Goal: Task Accomplishment & Management: Use online tool/utility

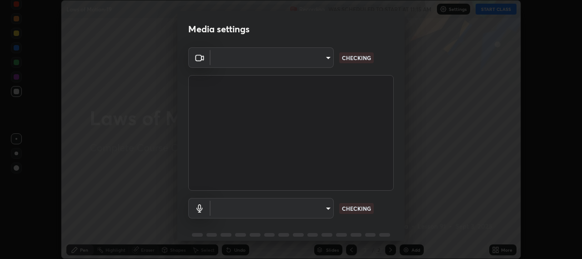
scroll to position [40, 0]
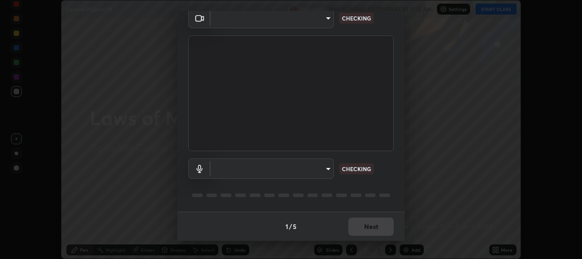
type input "b317e01ce44dabc3be8dd9fbd21c4c94838353ba5ba3926cf423050bf086703d"
type input "default"
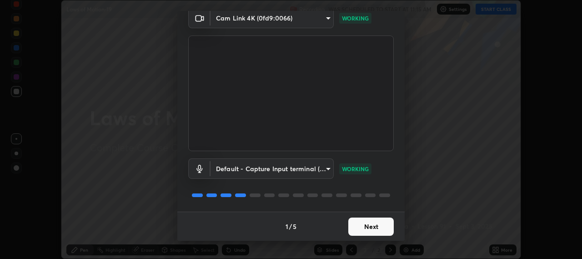
click at [377, 224] on button "Next" at bounding box center [370, 226] width 45 height 18
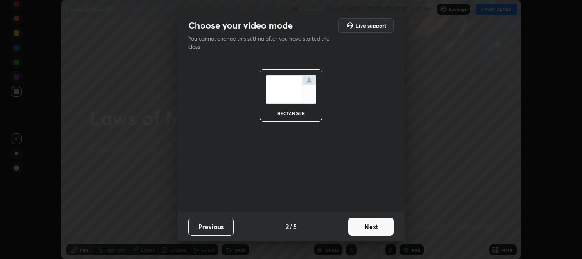
scroll to position [0, 0]
click at [378, 225] on button "Next" at bounding box center [370, 226] width 45 height 18
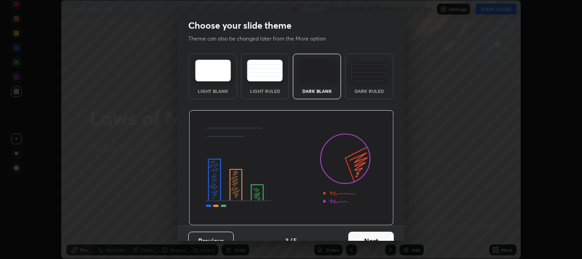
click at [378, 234] on button "Next" at bounding box center [370, 240] width 45 height 18
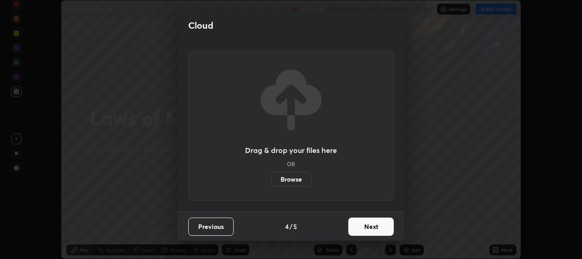
click at [380, 228] on button "Next" at bounding box center [370, 226] width 45 height 18
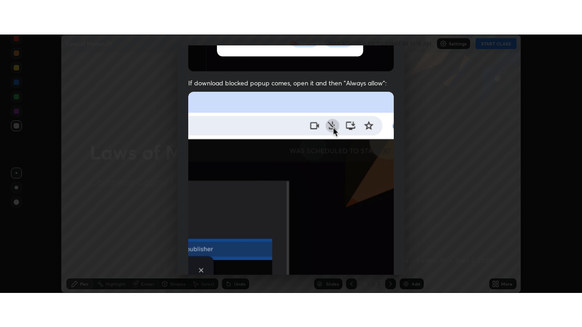
scroll to position [225, 0]
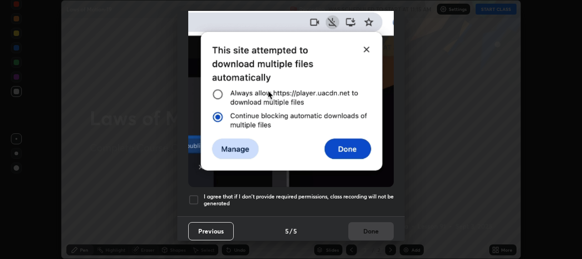
click at [193, 198] on div at bounding box center [193, 199] width 11 height 11
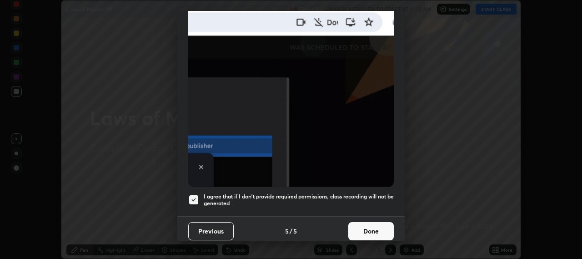
click at [375, 228] on button "Done" at bounding box center [370, 231] width 45 height 18
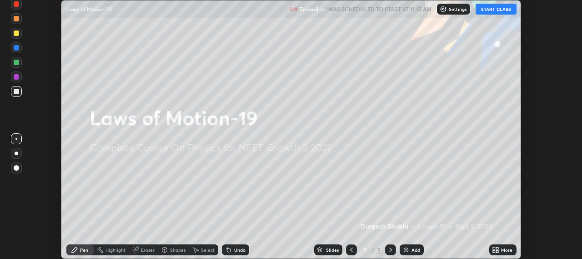
click at [495, 10] on button "START CLASS" at bounding box center [495, 9] width 41 height 11
click at [497, 251] on icon at bounding box center [497, 251] width 2 height 2
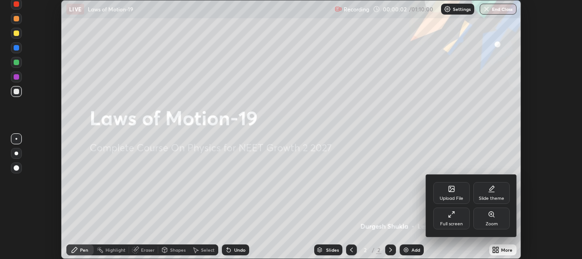
click at [448, 216] on icon at bounding box center [451, 213] width 7 height 7
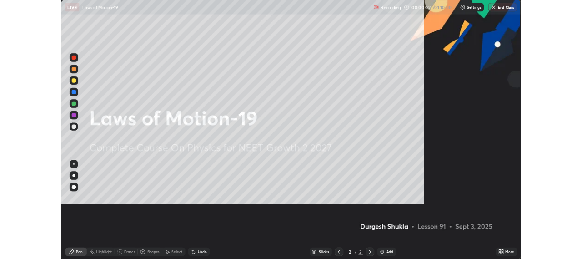
scroll to position [327, 582]
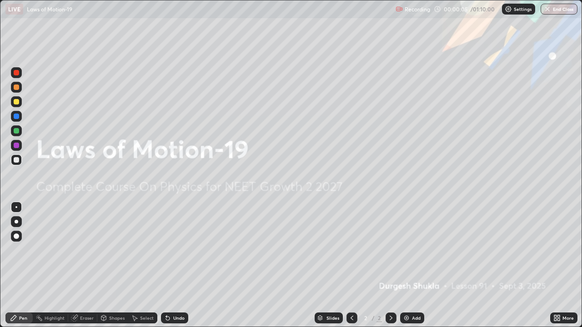
click at [412, 258] on div "Add" at bounding box center [416, 318] width 9 height 5
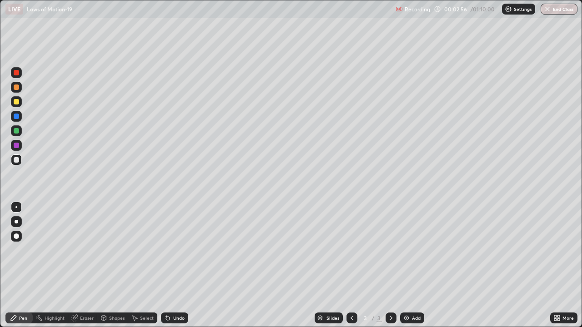
click at [18, 103] on div at bounding box center [16, 101] width 5 height 5
click at [18, 234] on div at bounding box center [16, 236] width 5 height 5
click at [408, 258] on img at bounding box center [406, 317] width 7 height 7
click at [351, 258] on icon at bounding box center [351, 317] width 7 height 7
click at [403, 258] on img at bounding box center [406, 317] width 7 height 7
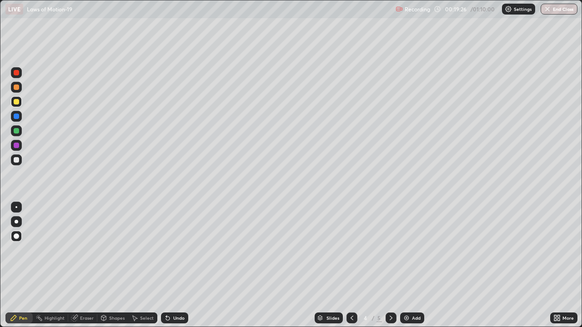
click at [407, 258] on img at bounding box center [406, 317] width 7 height 7
click at [405, 258] on img at bounding box center [406, 317] width 7 height 7
click at [413, 258] on div "Add" at bounding box center [416, 318] width 9 height 5
click at [352, 258] on icon at bounding box center [351, 317] width 7 height 7
click at [391, 258] on icon at bounding box center [390, 317] width 7 height 7
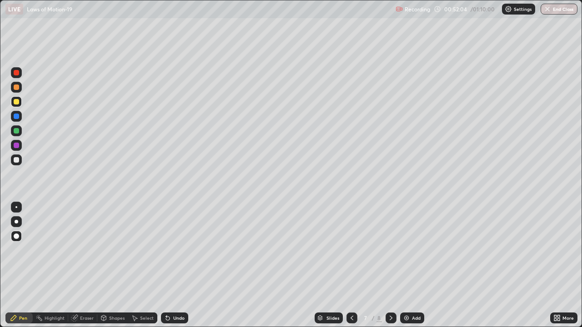
click at [405, 258] on img at bounding box center [406, 317] width 7 height 7
click at [88, 258] on div "Eraser" at bounding box center [87, 318] width 14 height 5
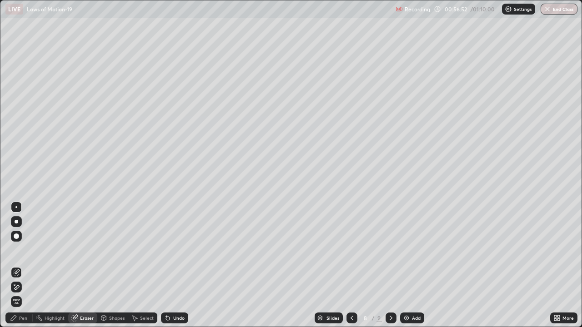
click at [26, 258] on div "Pen" at bounding box center [23, 318] width 8 height 5
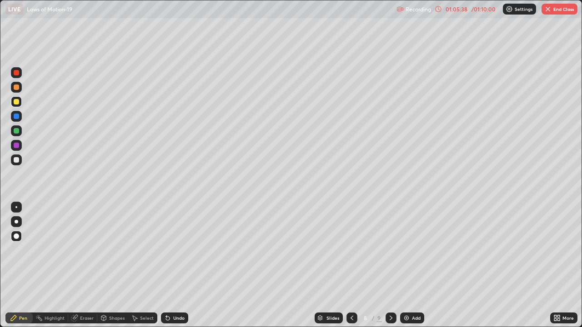
click at [557, 9] on button "End Class" at bounding box center [559, 9] width 36 height 11
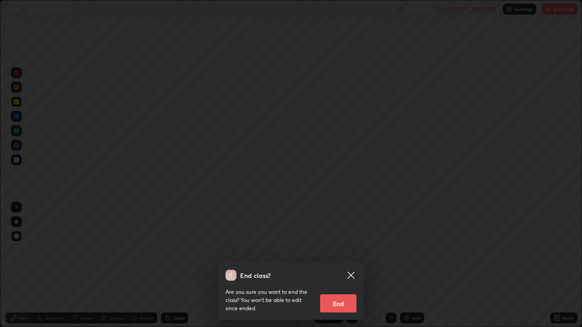
click at [349, 258] on button "End" at bounding box center [338, 303] width 36 height 18
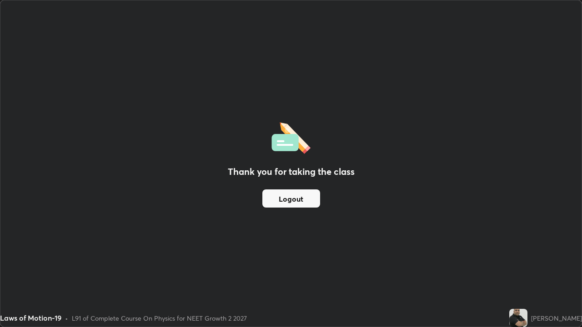
click at [282, 198] on button "Logout" at bounding box center [291, 198] width 58 height 18
click at [273, 203] on button "Logout" at bounding box center [291, 198] width 58 height 18
click at [291, 200] on button "Logout" at bounding box center [291, 198] width 58 height 18
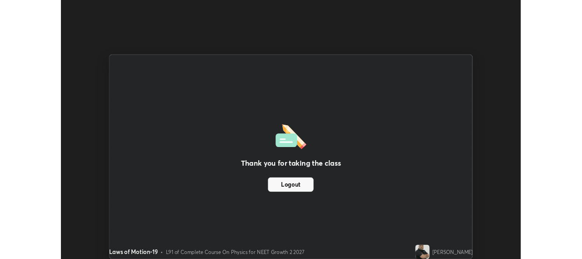
scroll to position [45178, 44855]
